Goal: Task Accomplishment & Management: Use online tool/utility

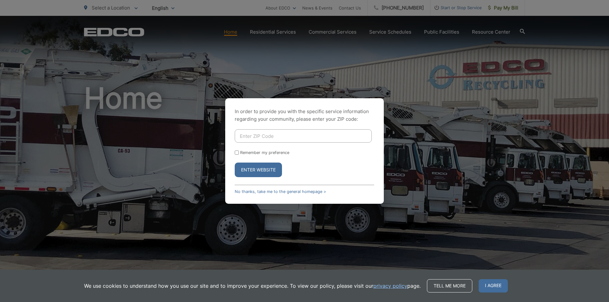
click at [260, 136] on input "Enter ZIP Code" at bounding box center [303, 135] width 137 height 13
type input "92028"
click at [264, 171] on button "Enter Website" at bounding box center [258, 170] width 47 height 15
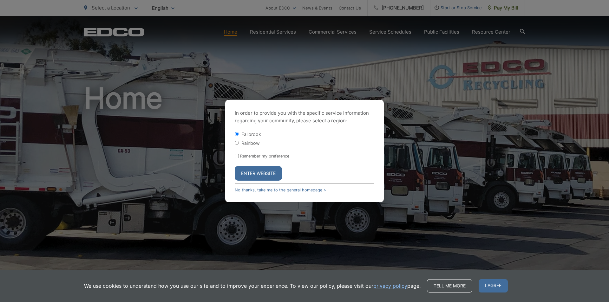
click at [262, 172] on button "Enter Website" at bounding box center [258, 173] width 47 height 15
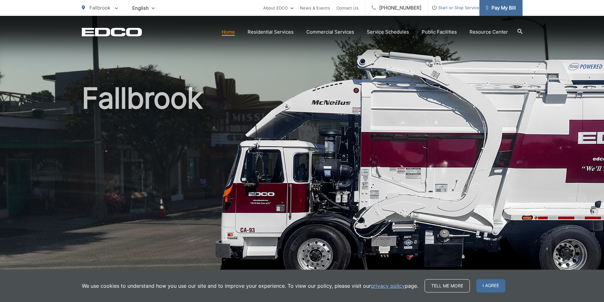
click at [504, 7] on span "Pay My Bill" at bounding box center [501, 8] width 30 height 8
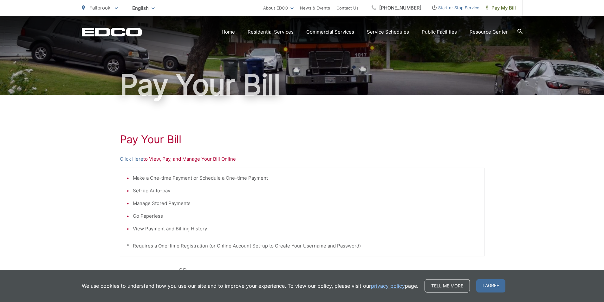
scroll to position [63, 0]
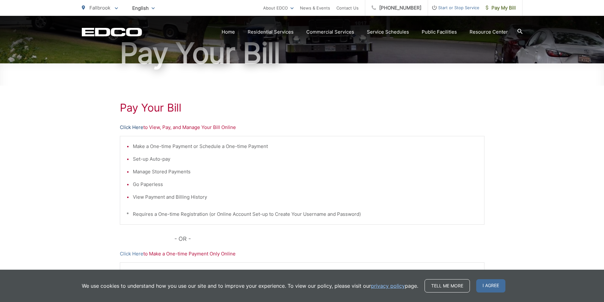
click at [122, 127] on link "Click Here" at bounding box center [131, 128] width 23 height 8
